Goal: Find specific page/section: Find specific page/section

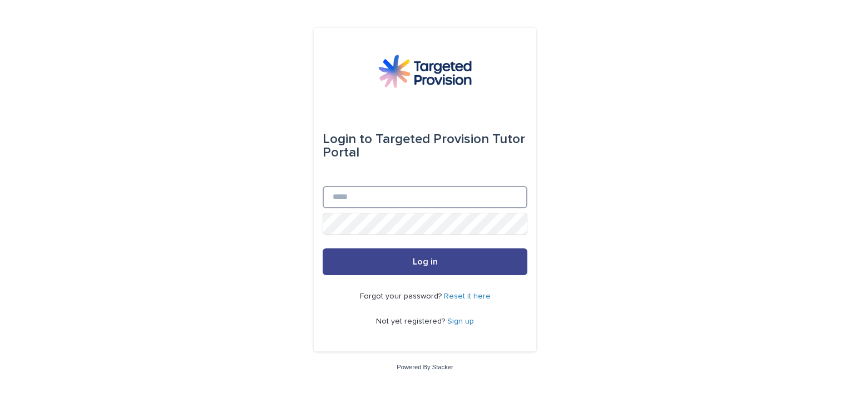
type input "**********"
click at [452, 268] on button "Log in" at bounding box center [425, 261] width 205 height 27
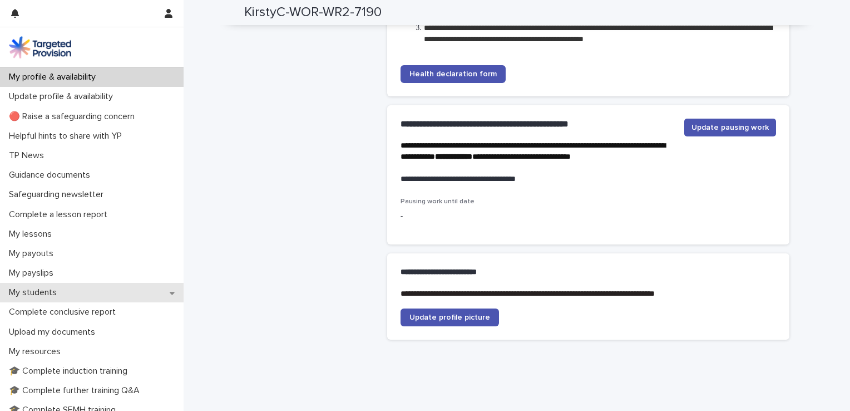
click at [40, 297] on p "My students" at bounding box center [34, 292] width 61 height 11
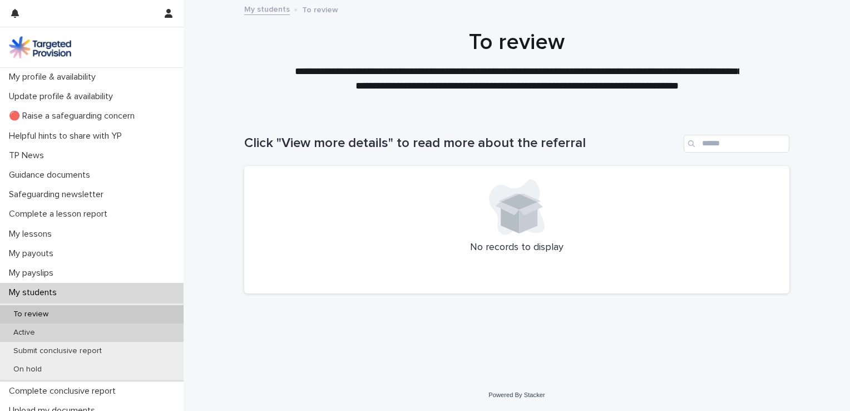
click at [52, 329] on div "Active" at bounding box center [92, 332] width 184 height 18
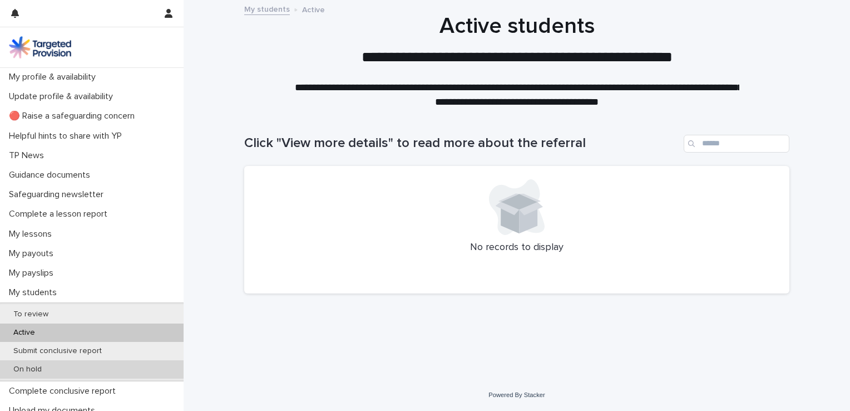
click at [20, 374] on div "On hold" at bounding box center [92, 369] width 184 height 18
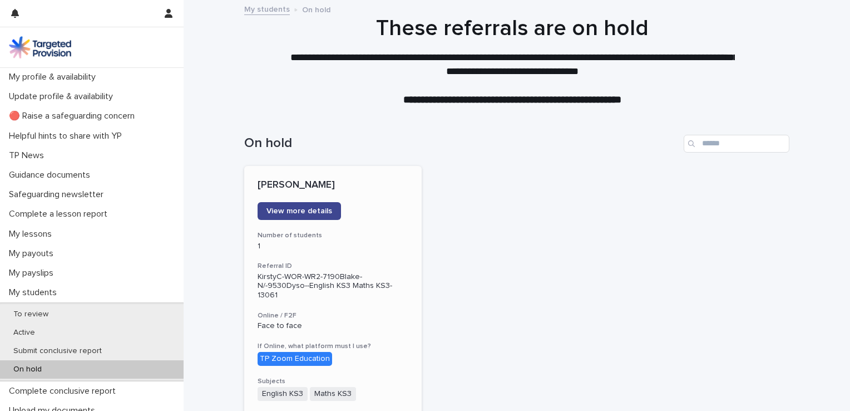
click at [289, 207] on span "View more details" at bounding box center [300, 211] width 66 height 8
